Goal: Information Seeking & Learning: Check status

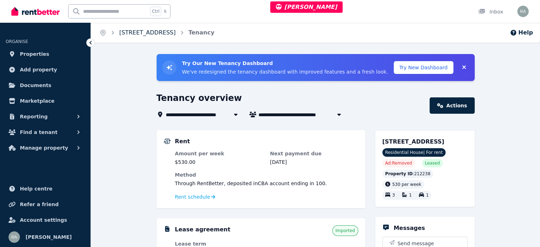
click at [167, 31] on link "[STREET_ADDRESS]" at bounding box center [147, 32] width 56 height 7
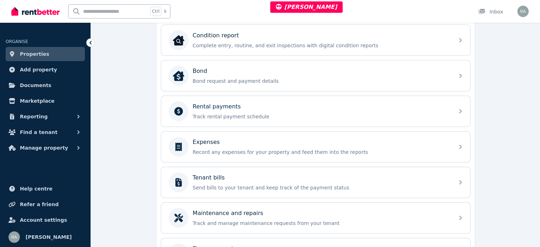
scroll to position [285, 0]
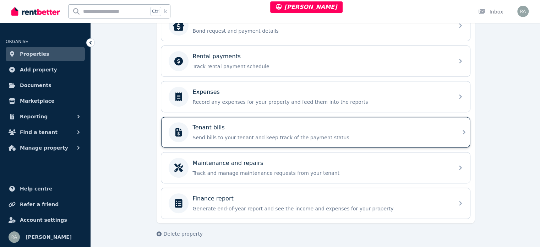
click at [300, 122] on div "Tenant bills Send bills to your tenant and keep track of the payment status" at bounding box center [309, 132] width 281 height 20
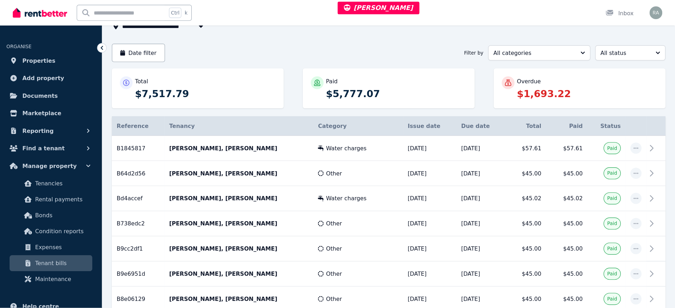
scroll to position [53, 0]
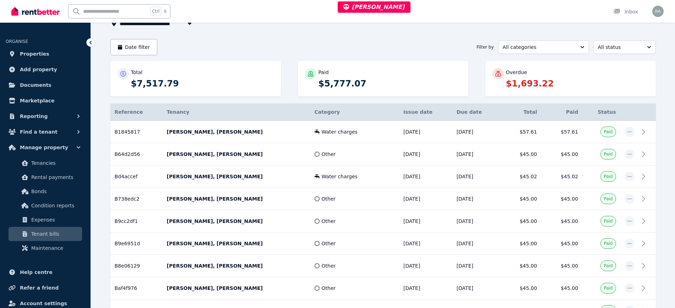
drag, startPoint x: 521, startPoint y: 2, endPoint x: 450, endPoint y: 15, distance: 72.5
click at [450, 15] on div "Ctrl k Inbox" at bounding box center [325, 11] width 628 height 23
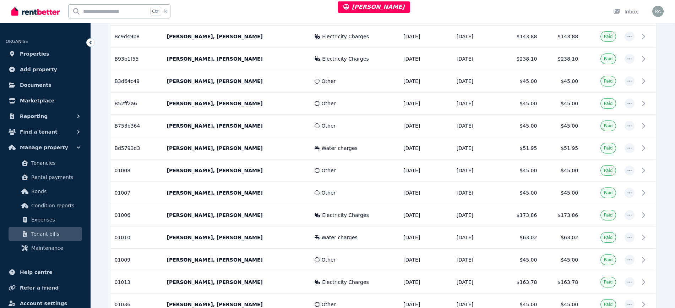
scroll to position [0, 0]
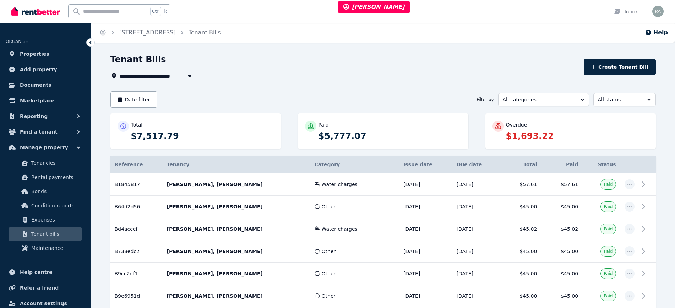
click at [545, 147] on div "Overdue $1,693.22" at bounding box center [570, 131] width 170 height 35
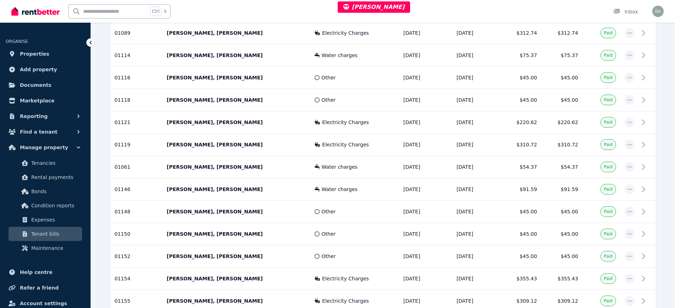
scroll to position [1034, 0]
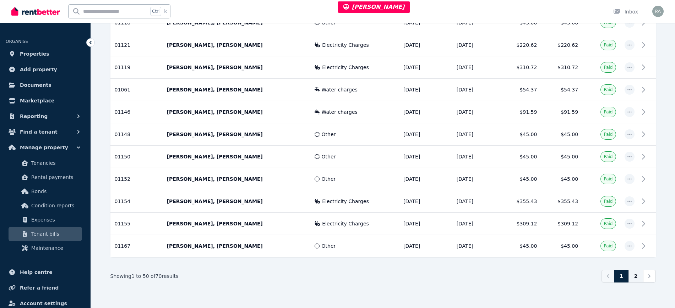
click at [545, 246] on link "2" at bounding box center [635, 276] width 15 height 13
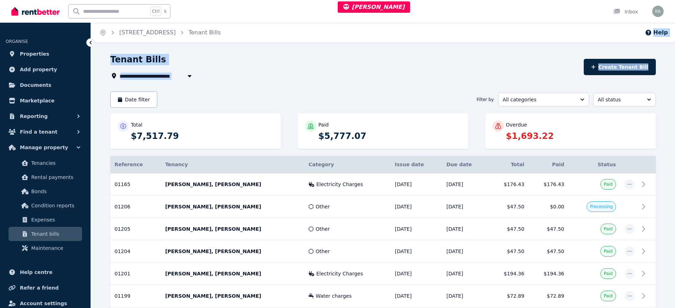
drag, startPoint x: 674, startPoint y: 27, endPoint x: 676, endPoint y: 43, distance: 15.7
click at [545, 43] on html "**********" at bounding box center [337, 154] width 675 height 308
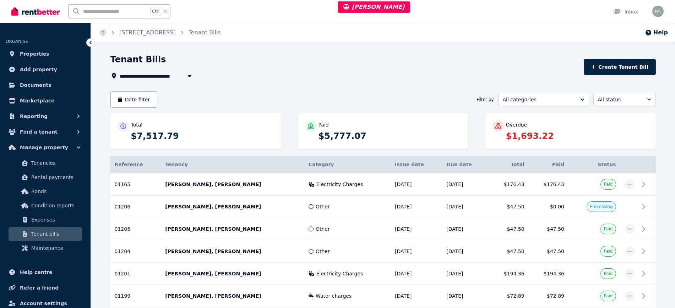
click at [545, 50] on div "**********" at bounding box center [337, 154] width 675 height 308
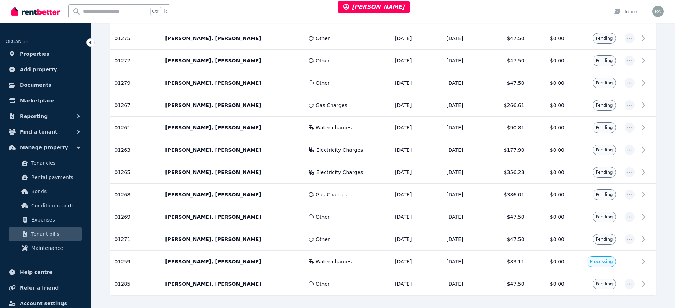
scroll to position [323, 0]
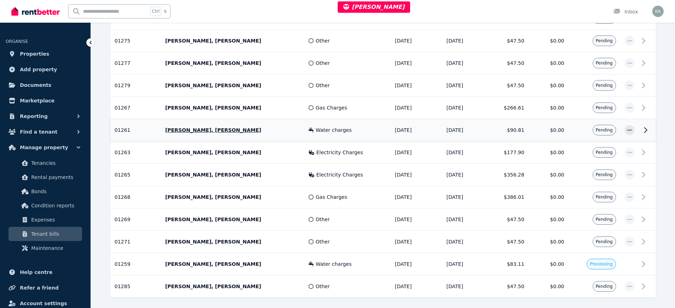
click at [545, 131] on td at bounding box center [646, 130] width 17 height 22
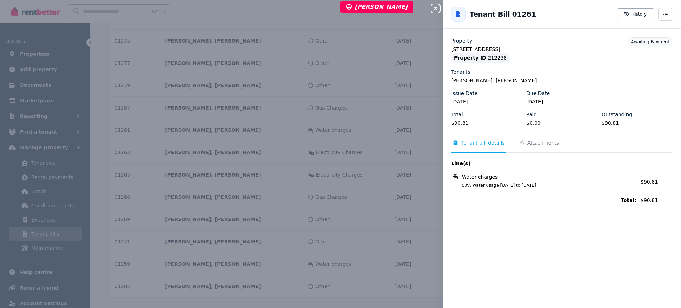
click at [437, 9] on icon "button" at bounding box center [436, 8] width 9 height 6
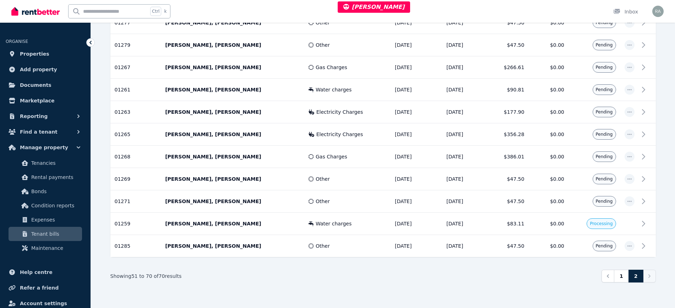
scroll to position [0, 0]
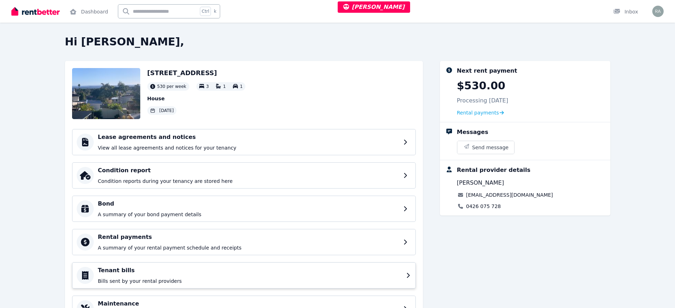
click at [149, 246] on p "A summary of your rental payment schedule and receipts" at bounding box center [248, 248] width 301 height 7
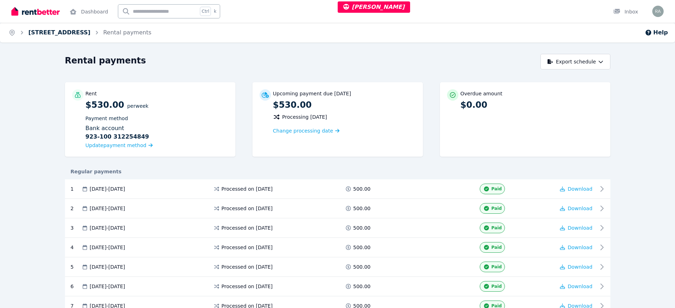
click at [73, 32] on link "[STREET_ADDRESS]" at bounding box center [59, 32] width 62 height 7
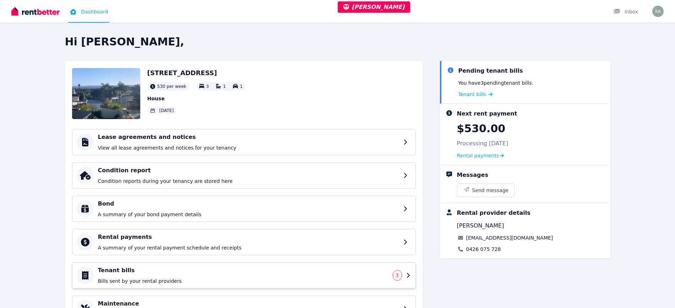
click at [164, 247] on div "Lease agreements and notices View all lease agreements and notices for your ten…" at bounding box center [244, 225] width 344 height 193
click at [161, 269] on h4 "Tenant bills" at bounding box center [243, 271] width 290 height 9
